Goal: Information Seeking & Learning: Compare options

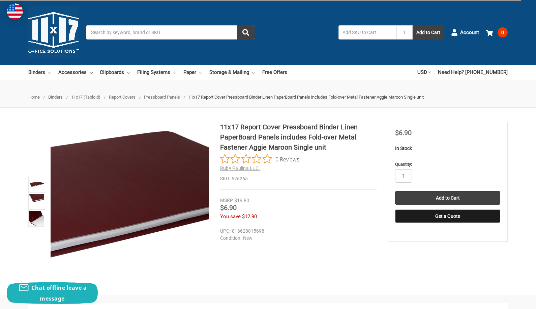
click at [151, 194] on div at bounding box center [130, 201] width 158 height 158
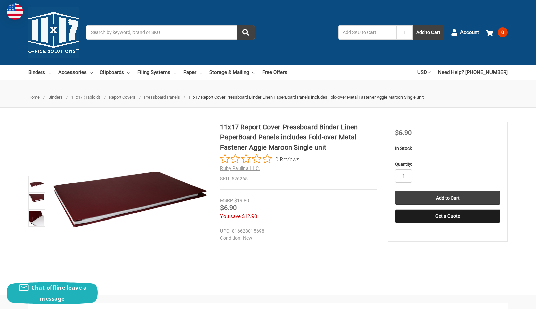
drag, startPoint x: 290, startPoint y: 219, endPoint x: 301, endPoint y: 234, distance: 18.8
click at [301, 227] on section "11x17 Report Cover Pressboard Binder Linen PaperBoard Panels includes Fold-over…" at bounding box center [304, 175] width 168 height 106
click at [135, 189] on figure at bounding box center [130, 201] width 158 height 158
click at [38, 196] on img at bounding box center [36, 201] width 15 height 15
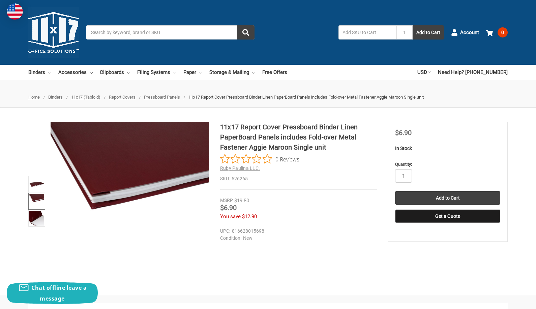
click at [35, 197] on img at bounding box center [36, 201] width 15 height 15
click at [33, 215] on img at bounding box center [36, 217] width 15 height 15
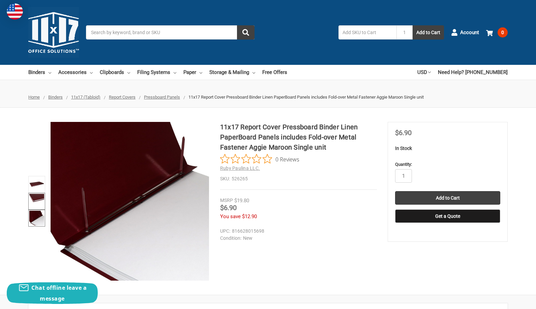
click at [36, 197] on img at bounding box center [36, 201] width 15 height 15
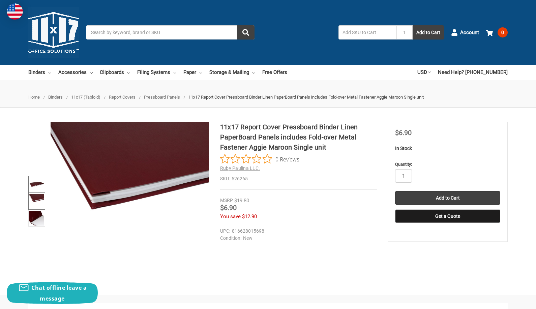
click at [37, 184] on img at bounding box center [36, 184] width 15 height 15
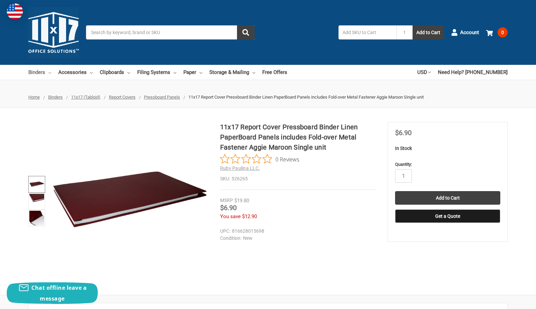
click at [50, 72] on icon at bounding box center [50, 72] width 3 height 3
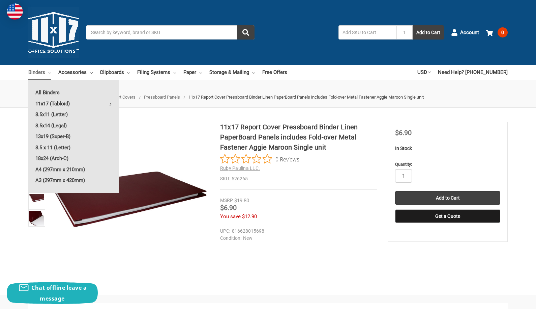
click at [65, 104] on link "11x17 (Tabloid)" at bounding box center [73, 103] width 91 height 11
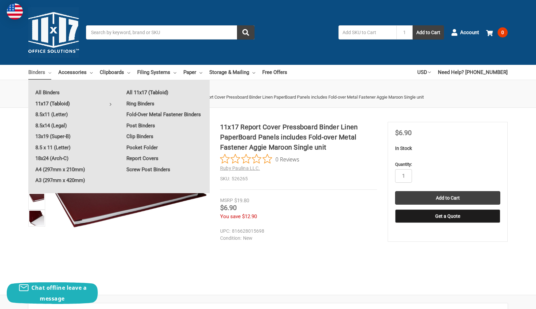
click at [154, 93] on link "All 11x17 (Tabloid)" at bounding box center [164, 92] width 90 height 11
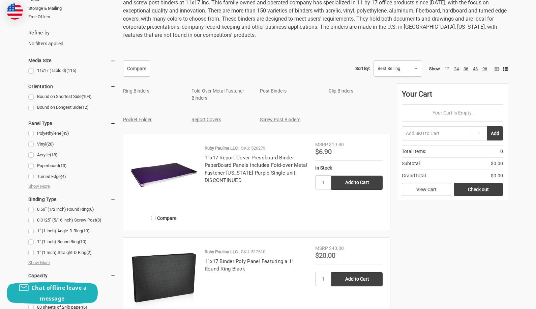
click at [349, 91] on link "Clip Binders" at bounding box center [341, 90] width 25 height 5
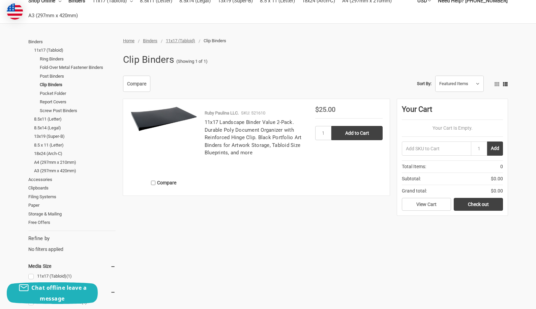
scroll to position [71, 0]
click at [164, 113] on img at bounding box center [163, 119] width 67 height 26
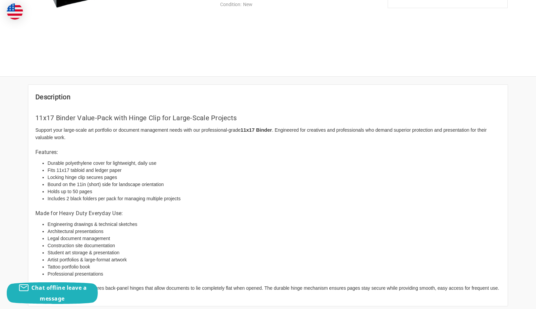
scroll to position [83, 0]
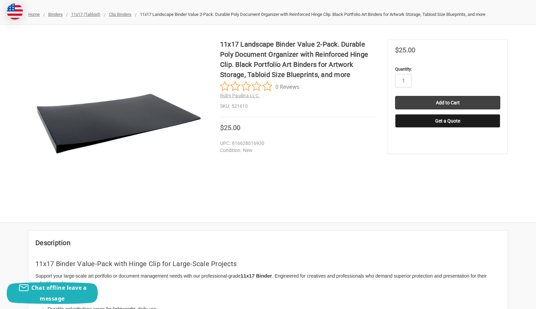
click at [114, 119] on img at bounding box center [118, 123] width 169 height 64
click at [122, 118] on img at bounding box center [118, 123] width 169 height 64
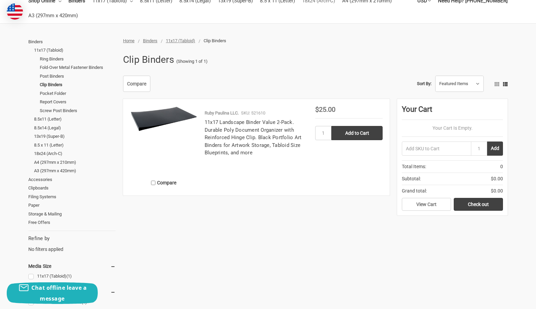
scroll to position [71, 0]
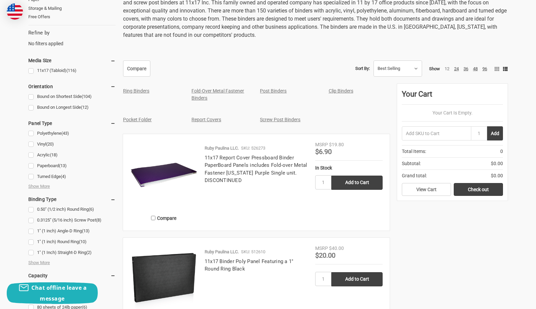
scroll to position [277, 0]
click at [209, 91] on link "Fold-Over Metal Fastener Binders" at bounding box center [218, 94] width 53 height 12
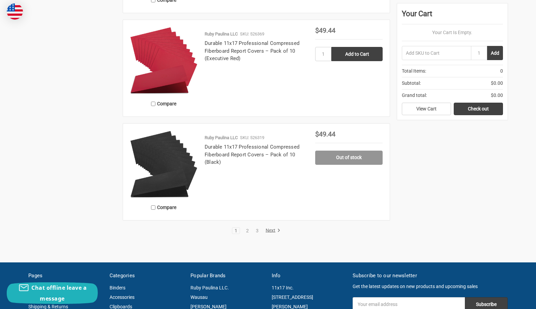
scroll to position [1250, 0]
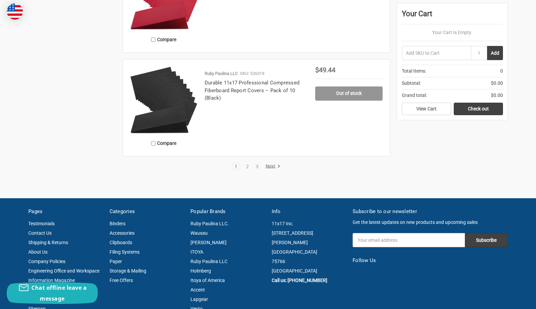
click at [269, 167] on link "Next" at bounding box center [271, 166] width 17 height 6
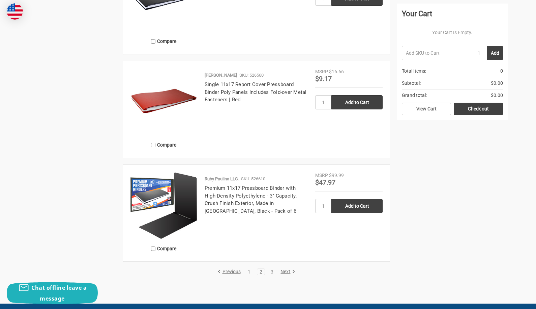
scroll to position [1154, 0]
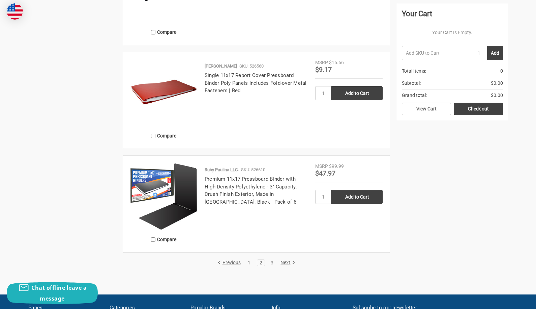
click at [285, 263] on link "Next" at bounding box center [286, 262] width 17 height 6
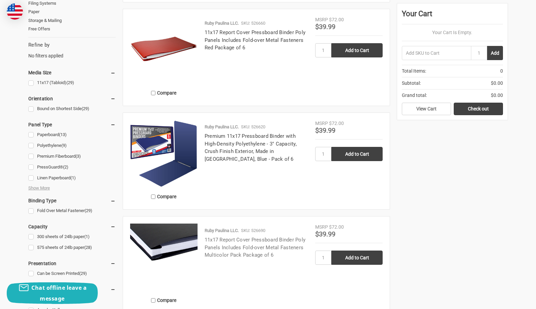
scroll to position [216, 0]
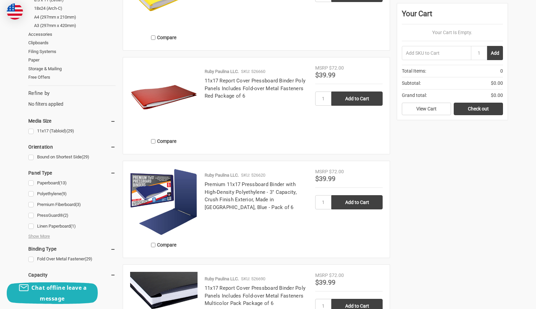
click at [155, 201] on img at bounding box center [163, 201] width 67 height 67
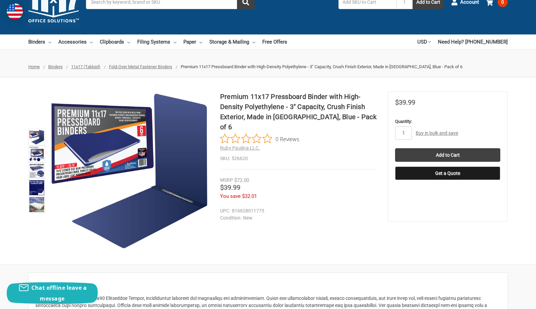
scroll to position [51, 0]
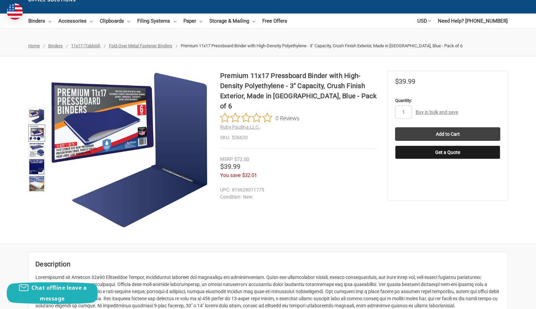
click at [36, 131] on img at bounding box center [36, 132] width 15 height 15
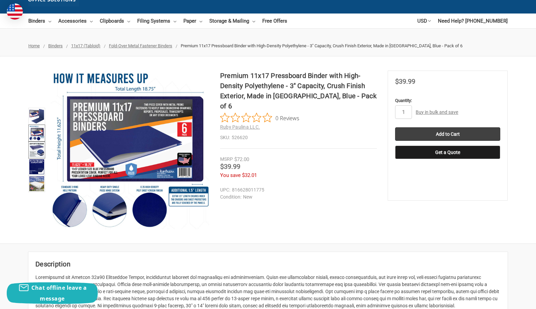
click at [37, 147] on img at bounding box center [36, 149] width 15 height 15
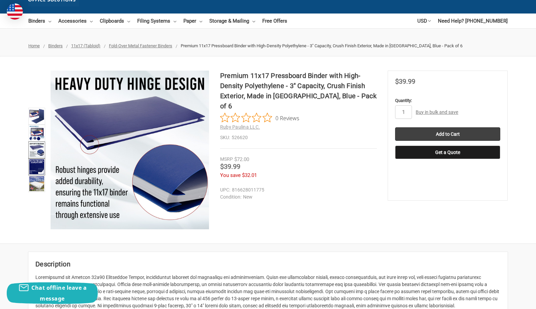
click at [34, 164] on img at bounding box center [36, 166] width 15 height 15
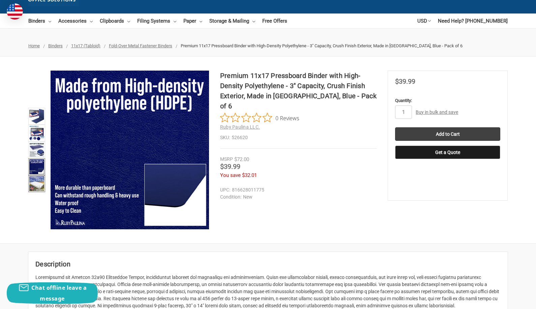
click at [34, 182] on img at bounding box center [36, 183] width 15 height 15
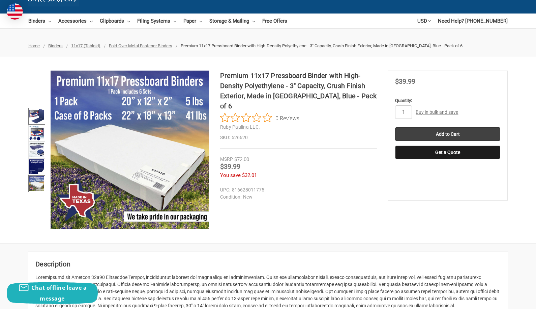
click at [37, 113] on img at bounding box center [36, 116] width 15 height 15
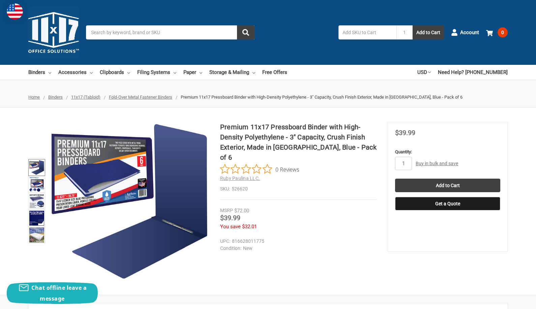
scroll to position [27, 0]
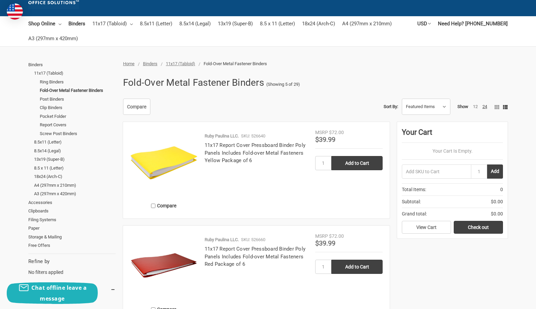
scroll to position [78, 0]
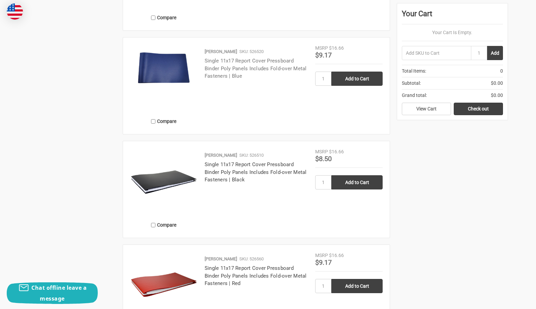
scroll to position [1122, 0]
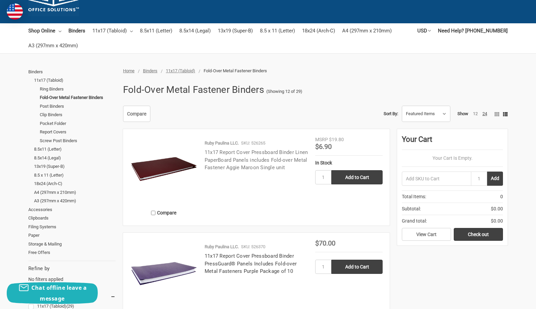
scroll to position [106, 0]
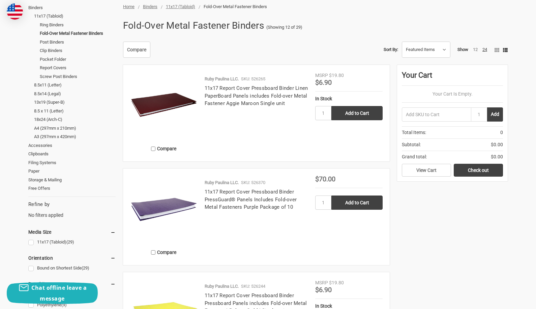
click at [170, 106] on img at bounding box center [163, 105] width 67 height 67
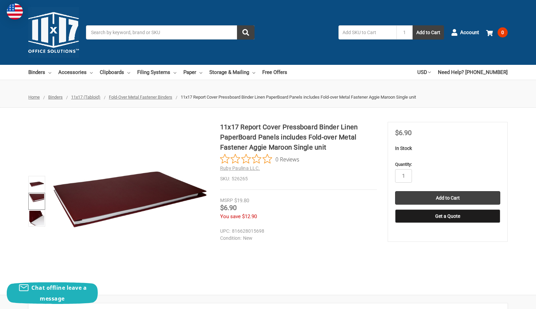
click at [33, 196] on img at bounding box center [36, 201] width 15 height 15
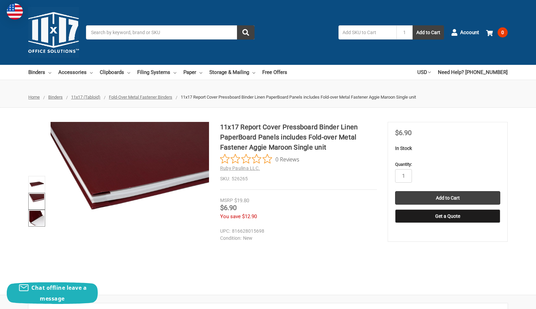
click at [32, 216] on img at bounding box center [36, 217] width 15 height 15
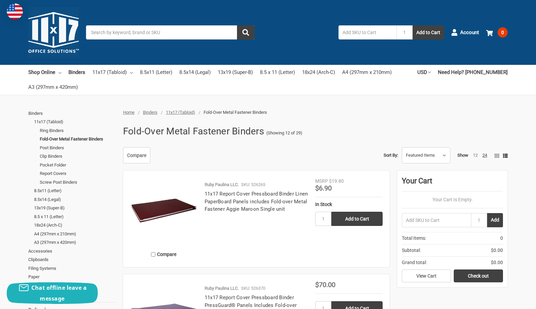
click at [154, 114] on span "Binders" at bounding box center [150, 112] width 14 height 5
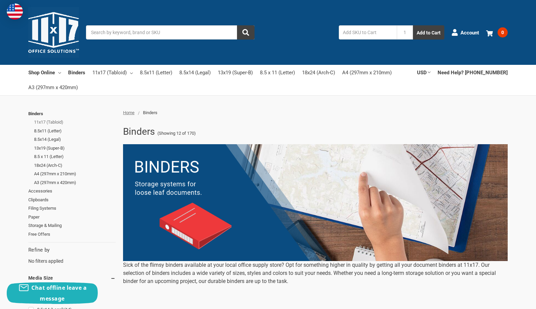
click at [57, 124] on link "11x17 (Tabloid)" at bounding box center [75, 122] width 82 height 9
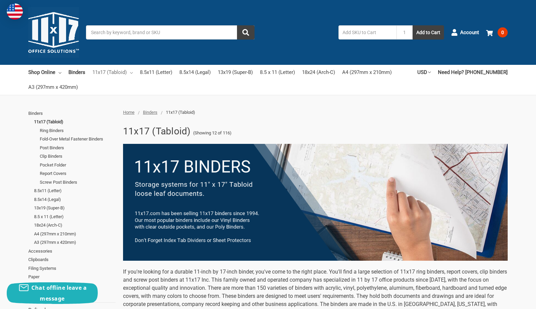
click at [133, 72] on icon at bounding box center [131, 72] width 3 height 3
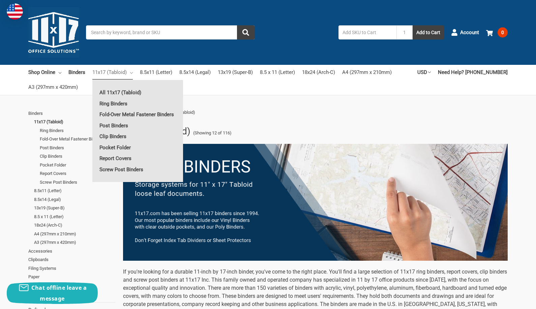
click at [133, 72] on icon at bounding box center [131, 72] width 3 height 3
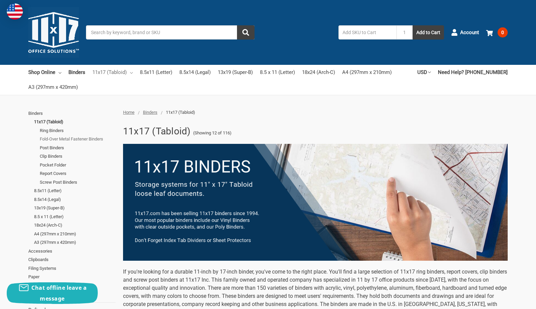
scroll to position [61, 0]
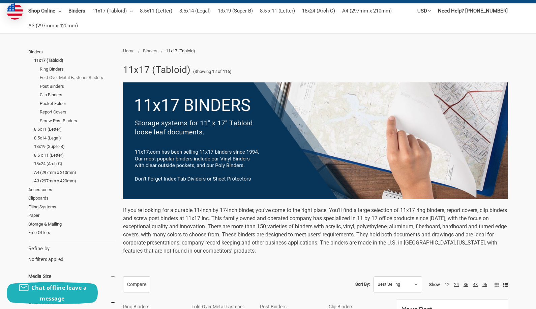
click at [85, 78] on link "Fold-Over Metal Fastener Binders" at bounding box center [78, 77] width 76 height 9
click at [57, 87] on link "Post Binders" at bounding box center [78, 86] width 76 height 9
click at [55, 96] on link "Clip Binders" at bounding box center [78, 94] width 76 height 9
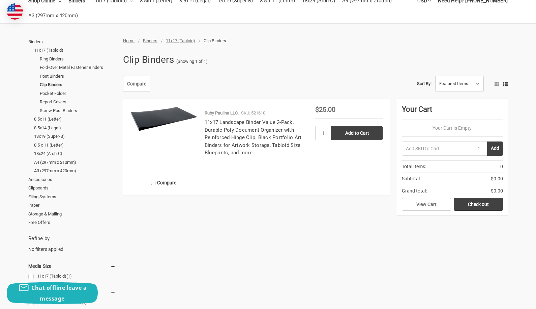
scroll to position [48, 0]
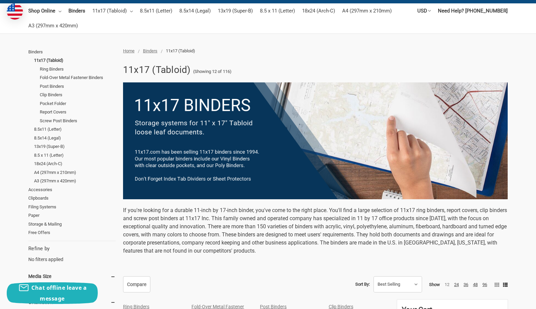
scroll to position [61, 0]
click at [63, 97] on link "Clip Binders" at bounding box center [78, 94] width 76 height 9
click at [53, 113] on link "Report Covers" at bounding box center [78, 112] width 76 height 9
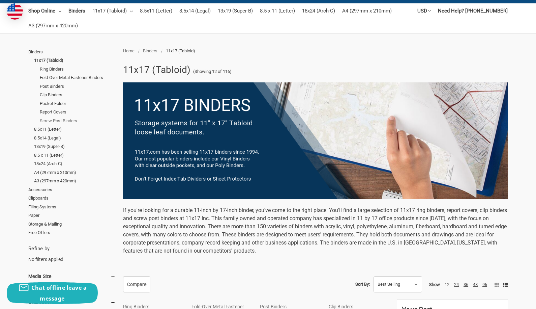
click at [77, 122] on link "Screw Post Binders" at bounding box center [78, 120] width 76 height 9
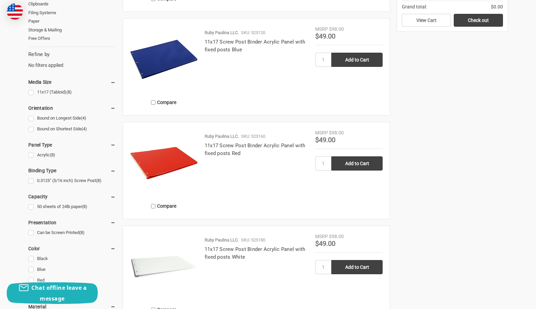
scroll to position [63, 0]
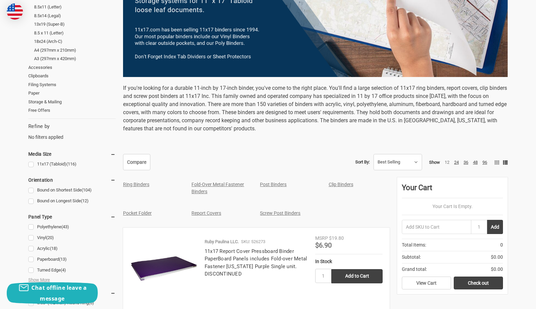
scroll to position [214, 0]
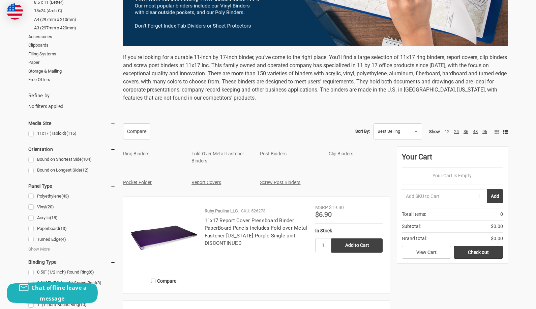
click at [217, 155] on link "Fold-Over Metal Fastener Binders" at bounding box center [218, 157] width 53 height 12
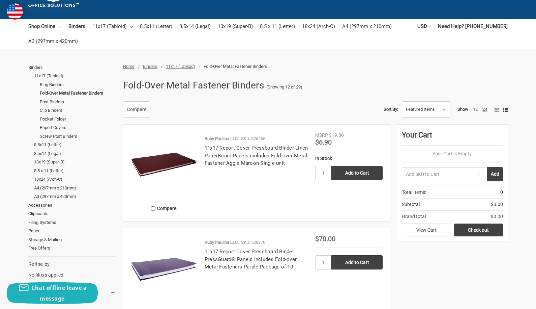
scroll to position [64, 0]
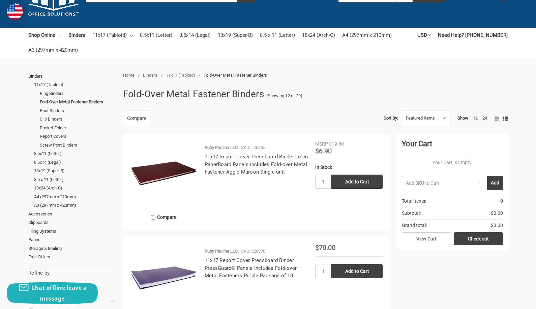
scroll to position [64, 0]
